Goal: Transaction & Acquisition: Download file/media

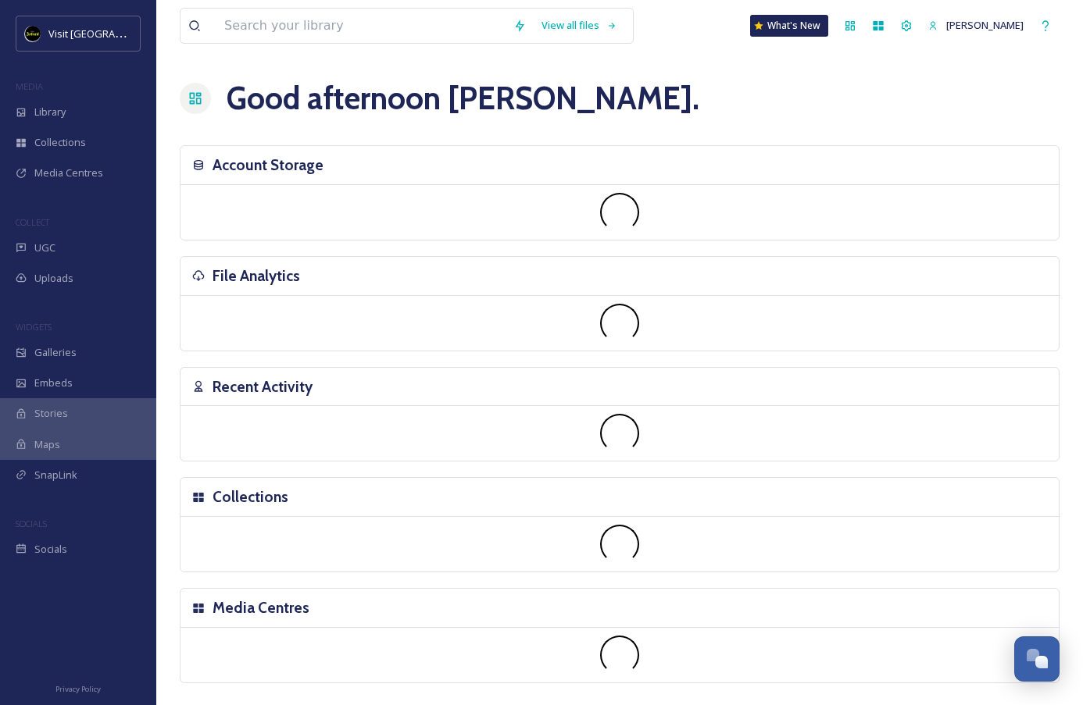
scroll to position [1560, 0]
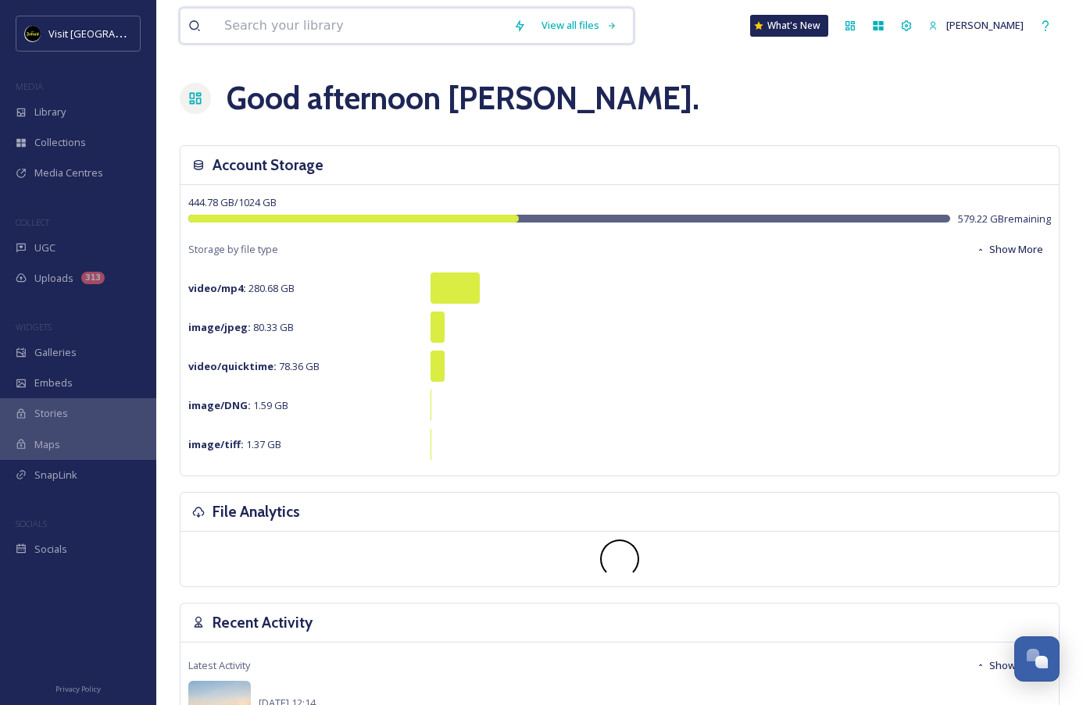
click at [445, 16] on input at bounding box center [360, 26] width 289 height 34
type input "eastern market"
click at [596, 28] on div "Search" at bounding box center [579, 25] width 48 height 30
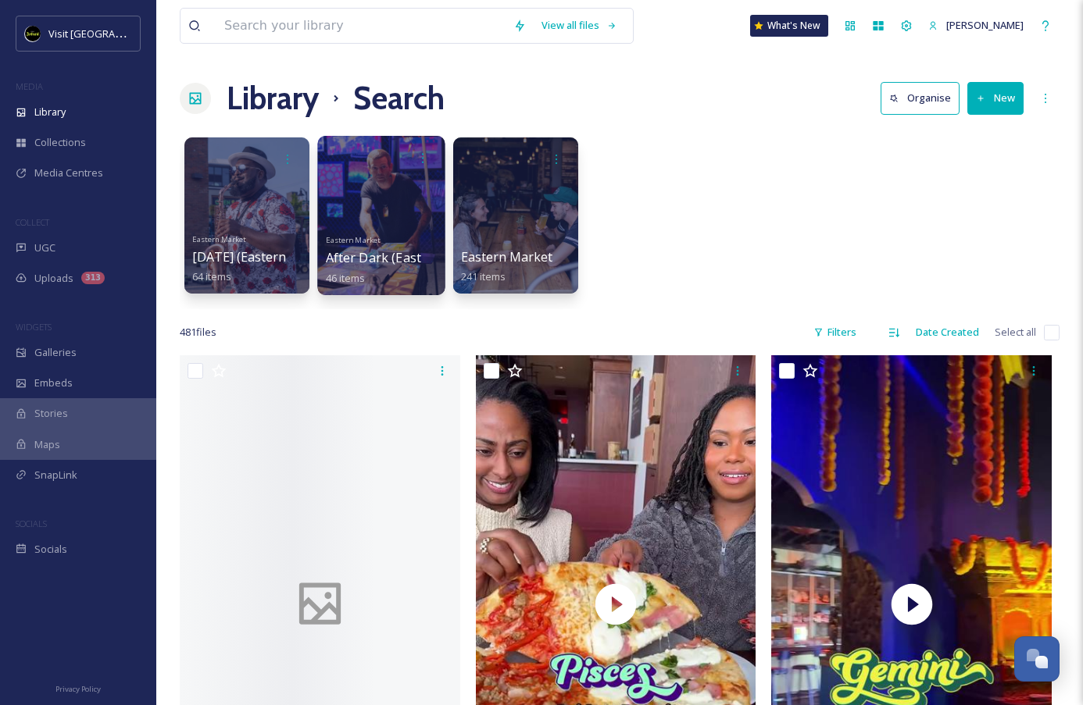
click at [387, 212] on div at bounding box center [380, 215] width 127 height 159
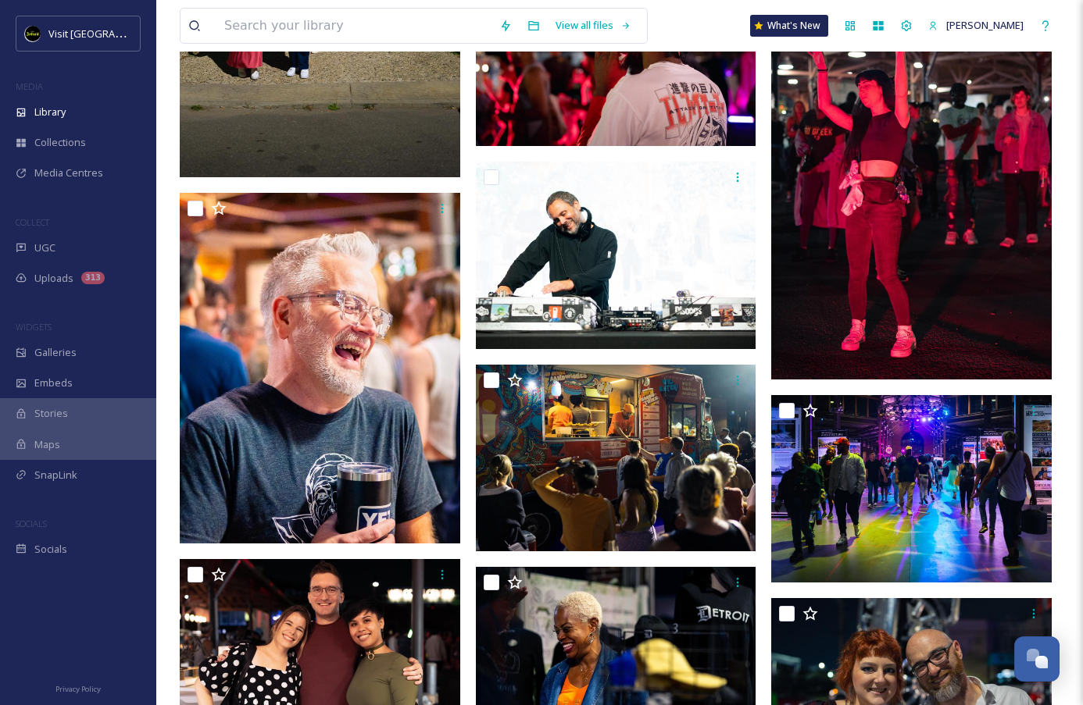
scroll to position [927, 0]
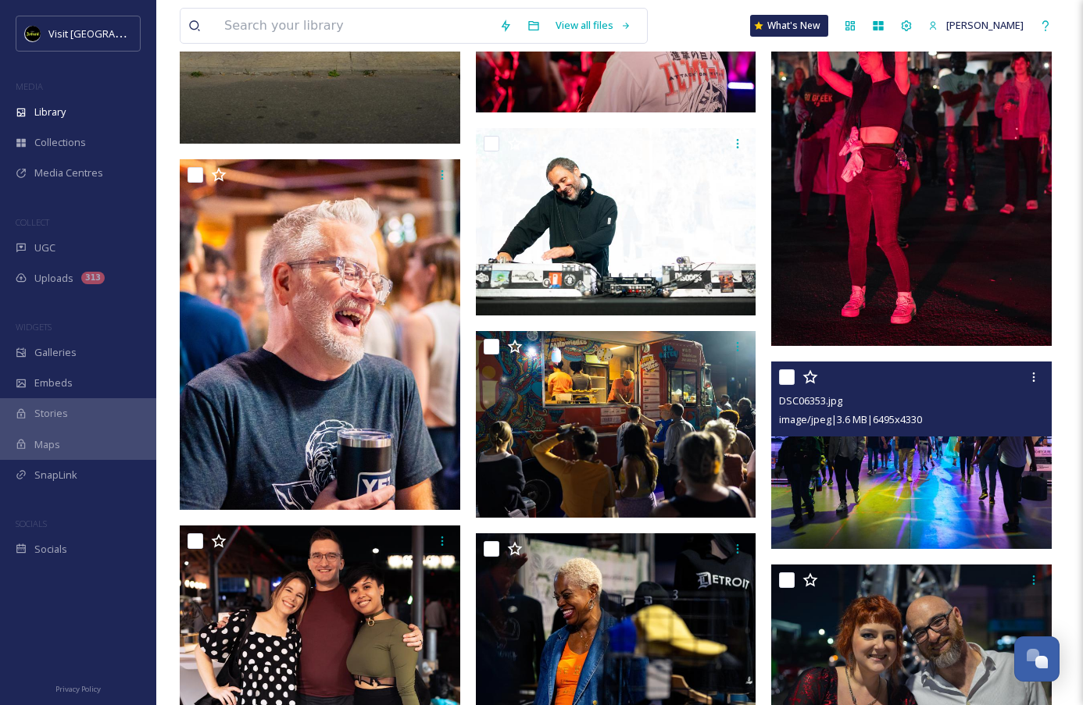
click at [884, 482] on img at bounding box center [911, 455] width 280 height 187
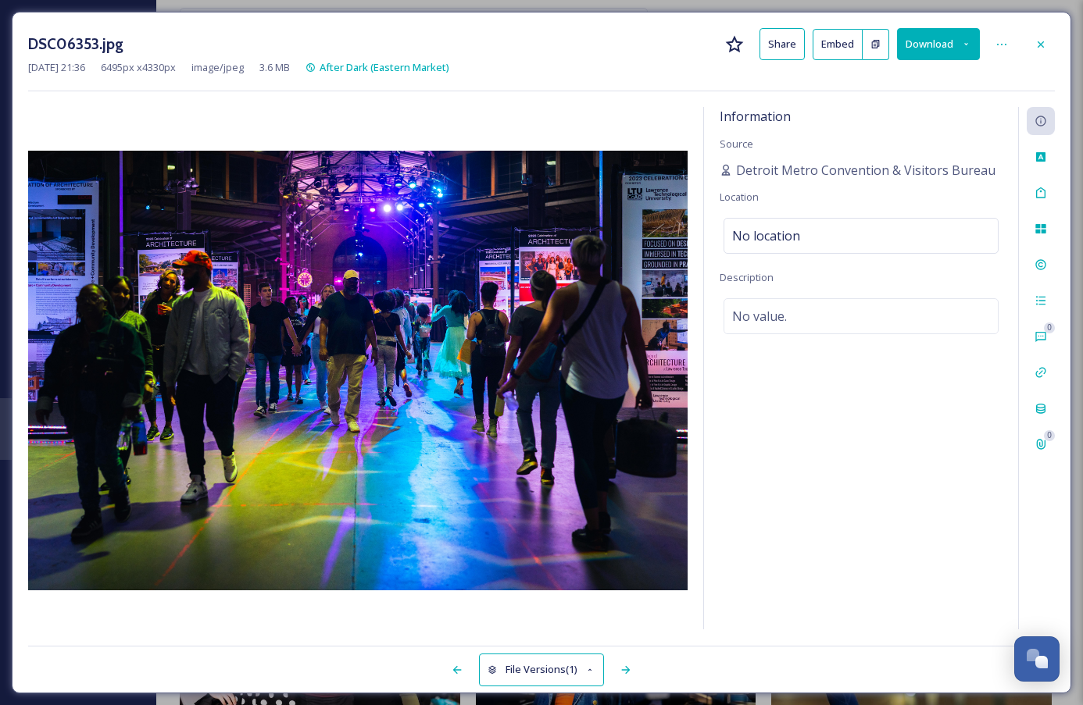
click at [960, 52] on button "Download" at bounding box center [938, 44] width 83 height 32
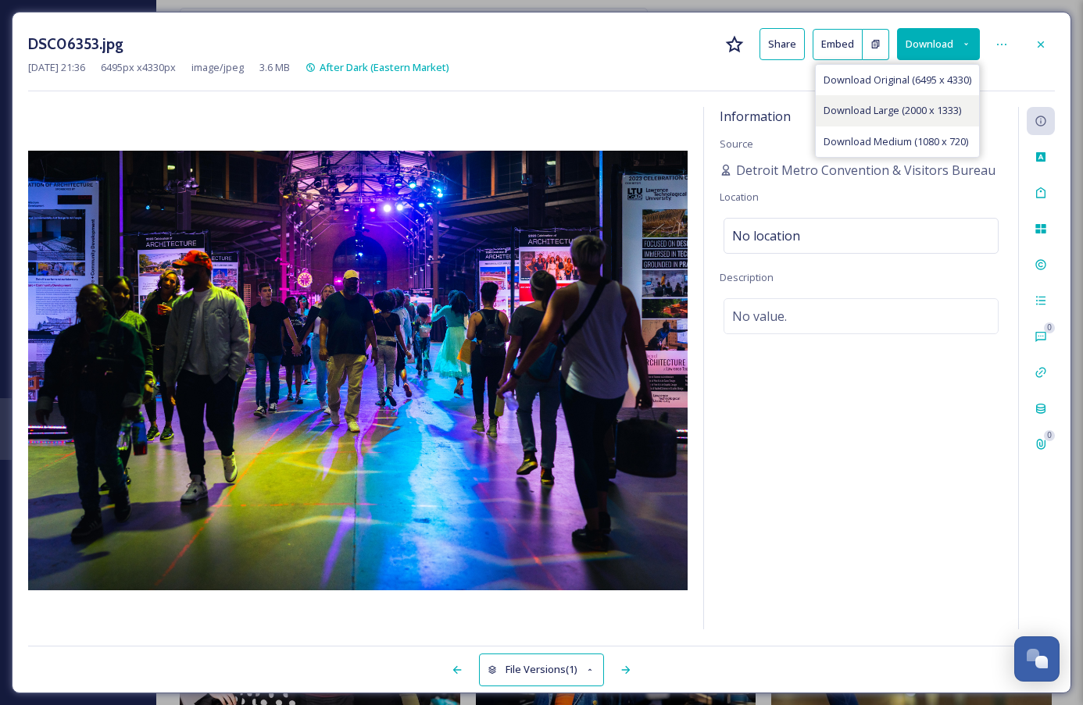
click at [944, 103] on span "Download Large (2000 x 1333)" at bounding box center [891, 110] width 137 height 15
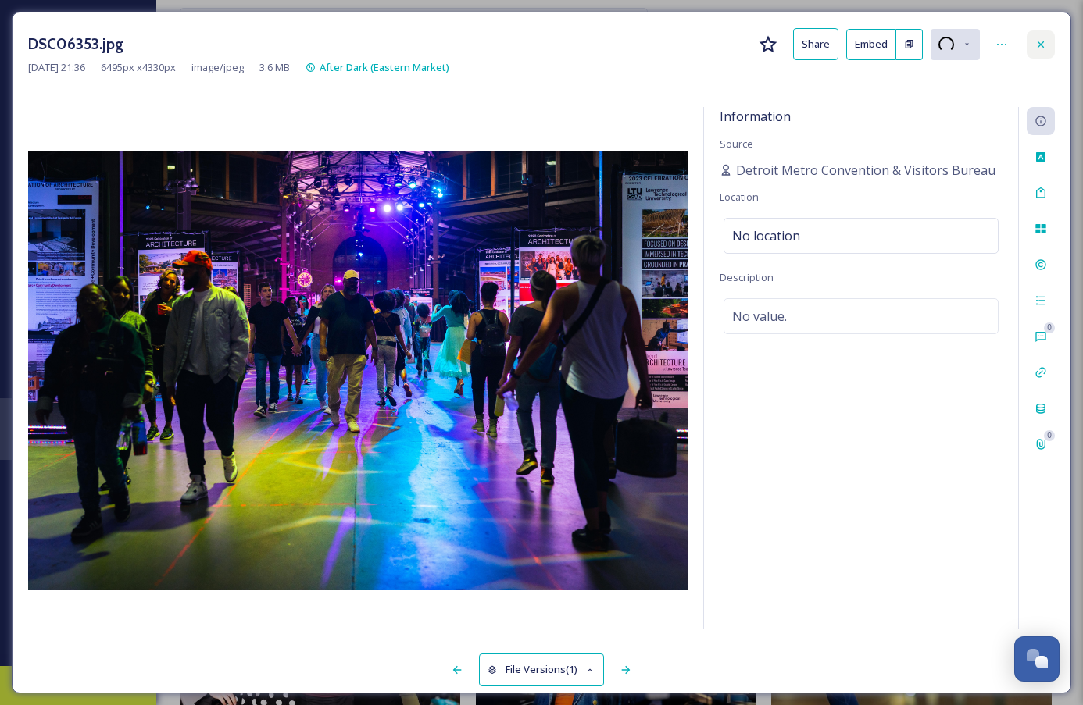
click at [1045, 50] on div at bounding box center [1041, 44] width 28 height 28
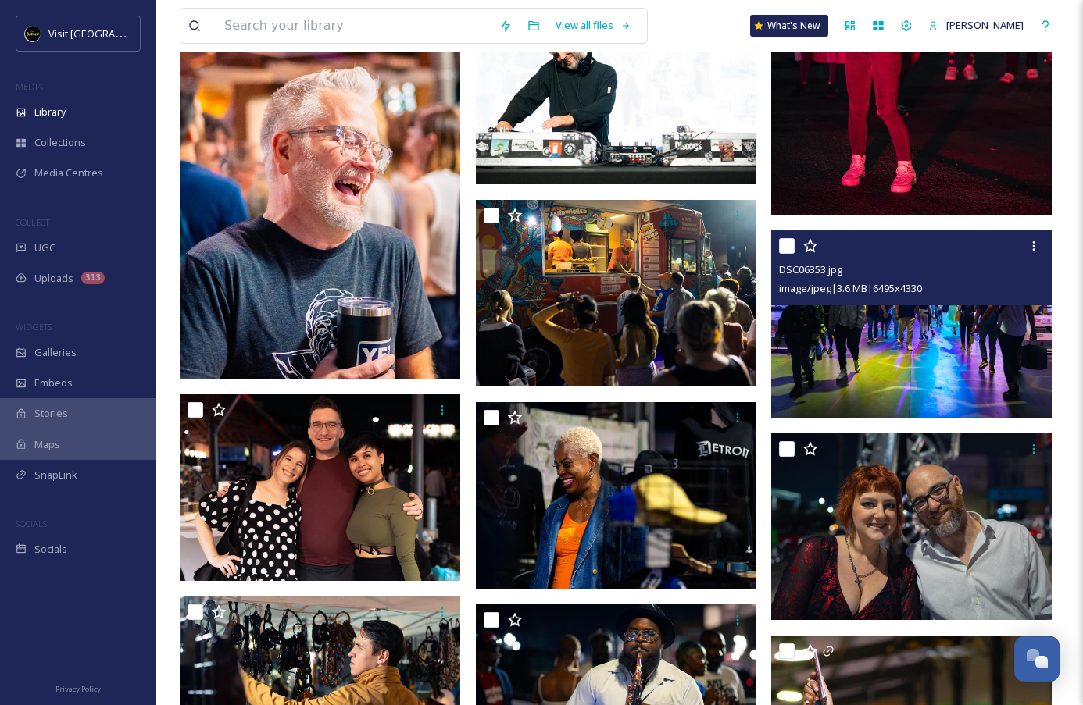
scroll to position [1061, 0]
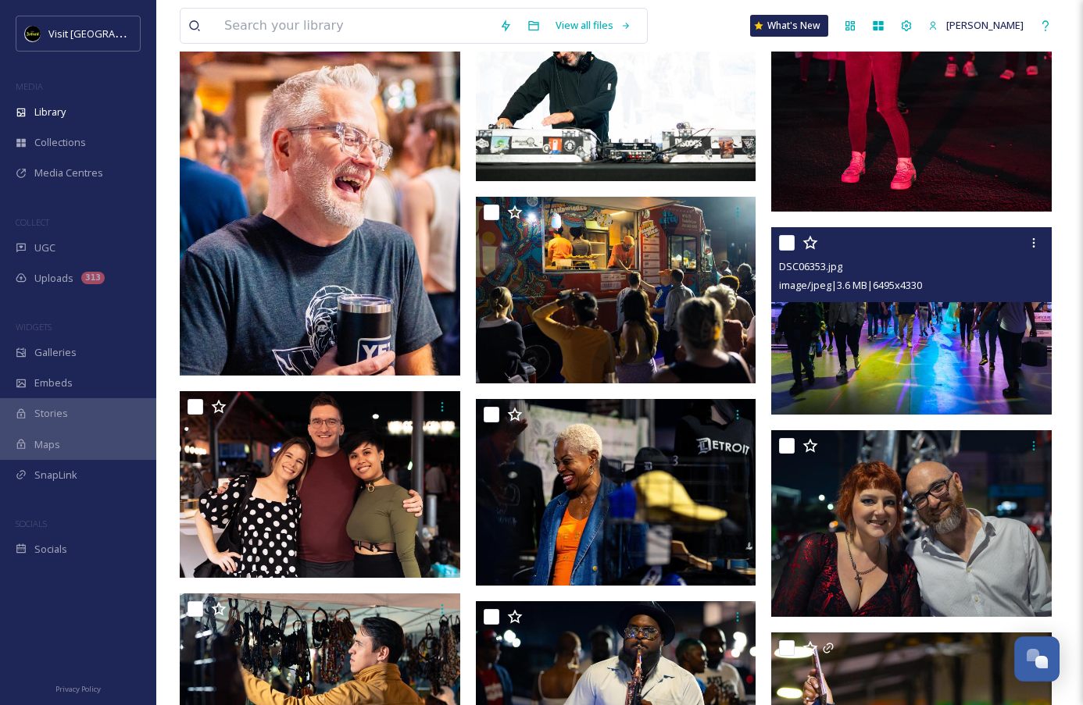
click at [900, 332] on img at bounding box center [911, 320] width 280 height 187
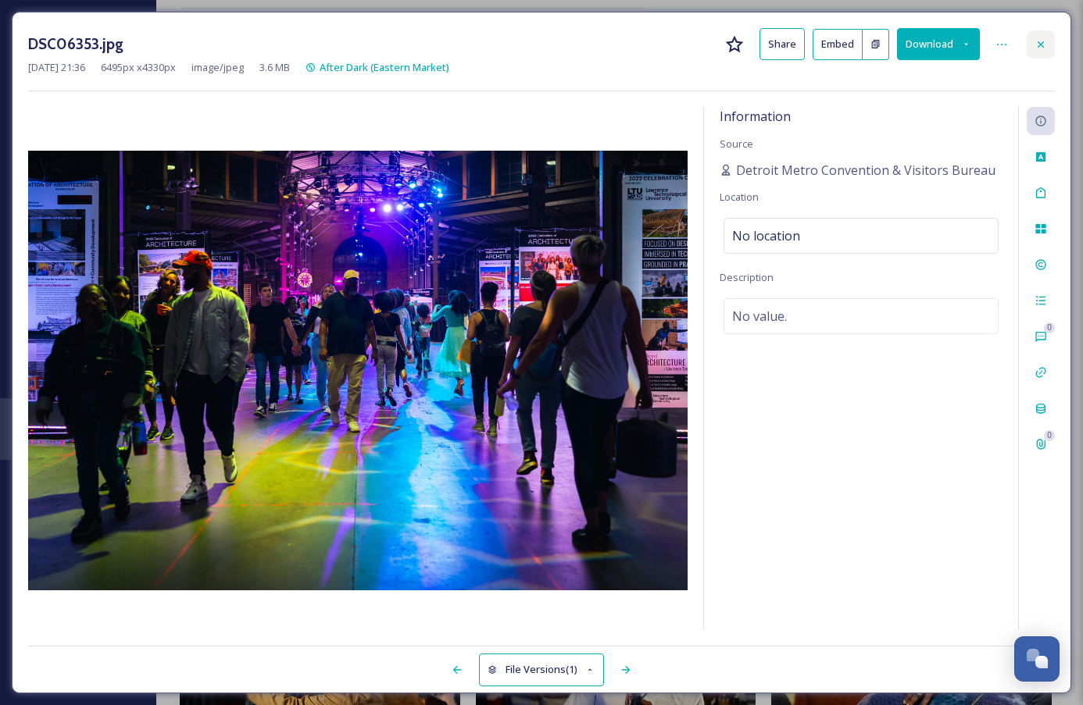
click at [1043, 35] on div at bounding box center [1041, 44] width 28 height 28
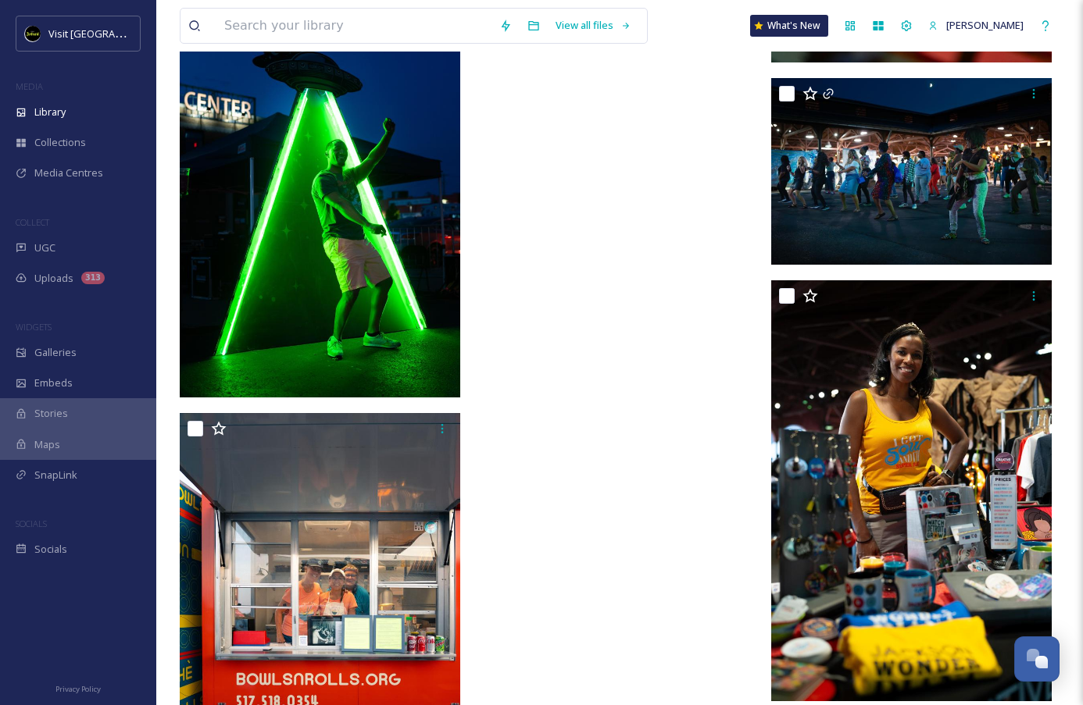
scroll to position [4368, 0]
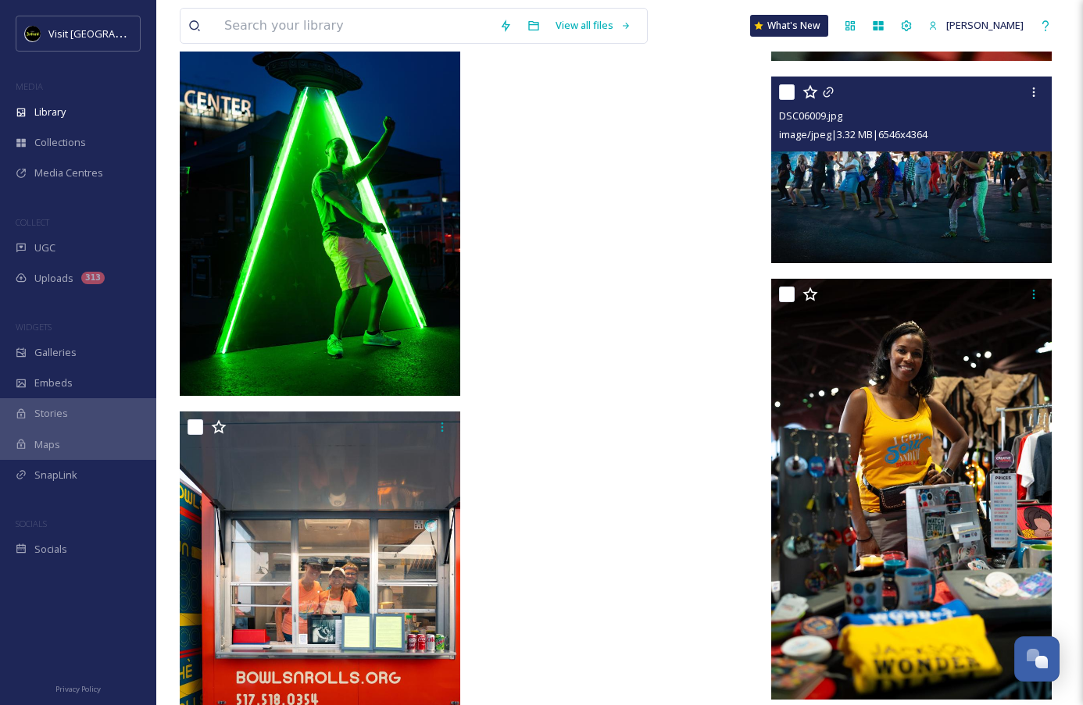
click at [927, 200] on img at bounding box center [911, 170] width 280 height 187
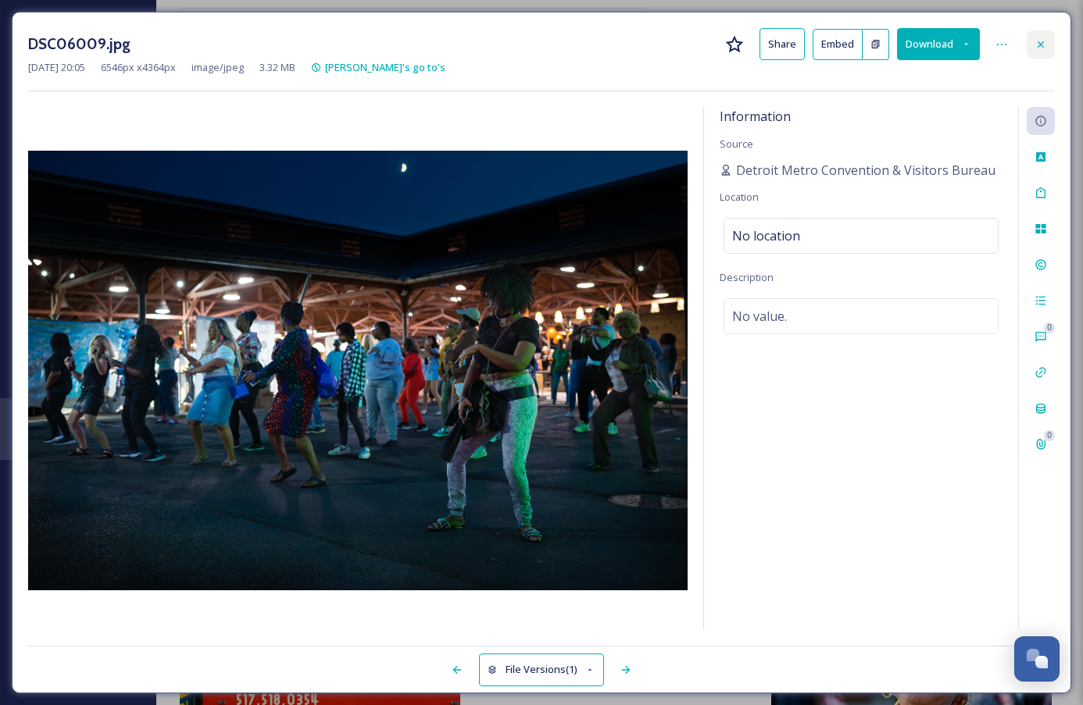
click at [1047, 45] on div at bounding box center [1041, 44] width 28 height 28
